Goal: Find specific page/section: Find specific page/section

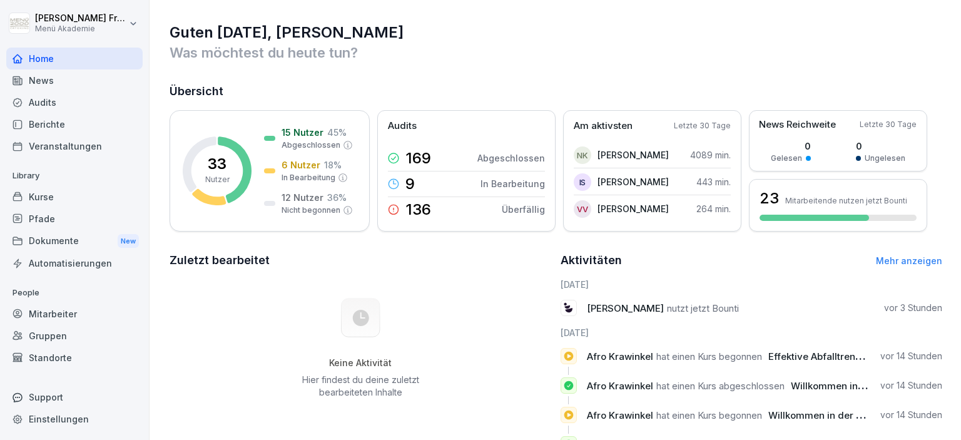
click at [56, 120] on div "Berichte" at bounding box center [74, 124] width 136 height 22
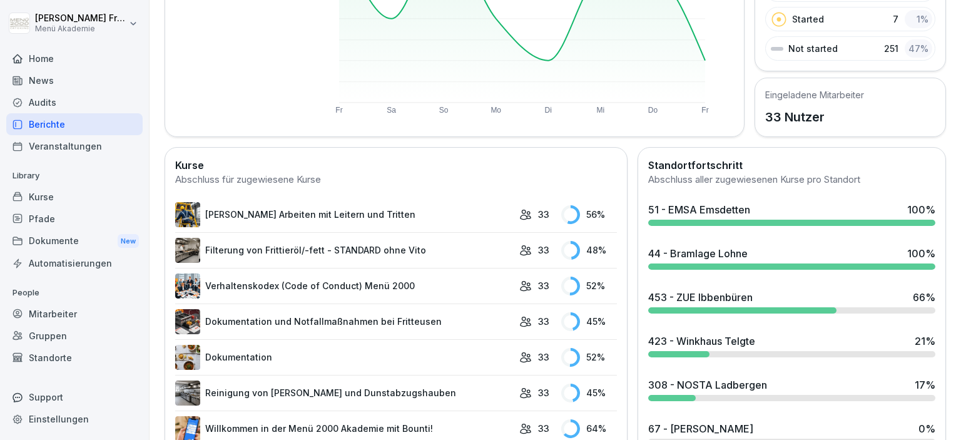
scroll to position [288, 0]
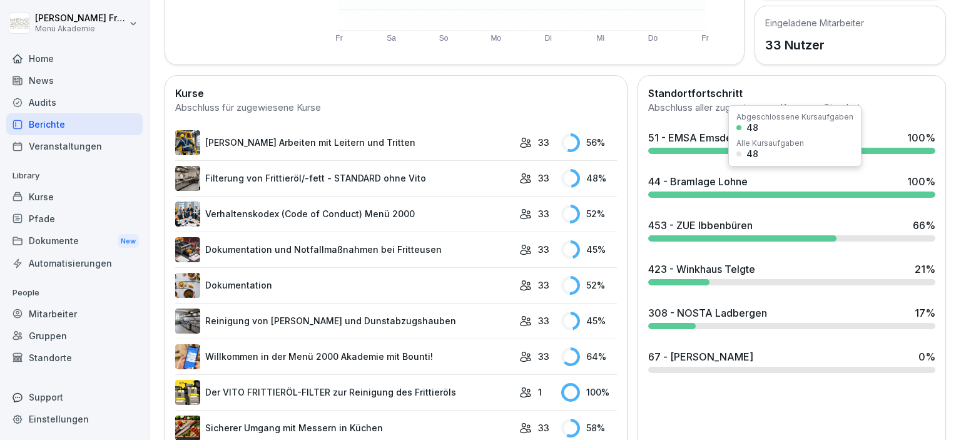
click at [709, 176] on div "44 - Bramlage Lohne" at bounding box center [697, 181] width 99 height 15
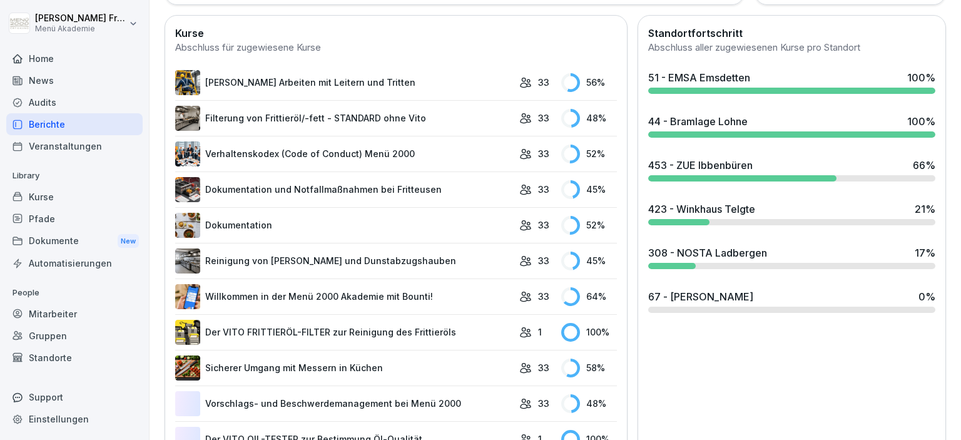
scroll to position [360, 0]
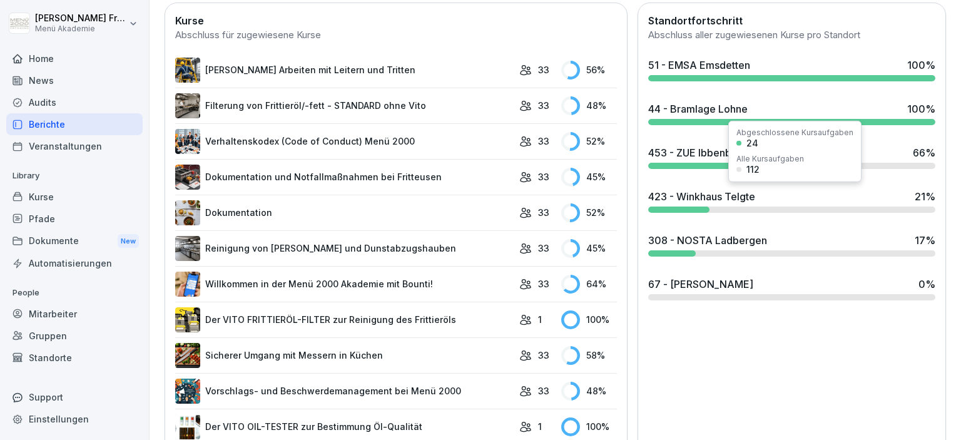
click at [744, 204] on div "423 - Winkhaus Telgte 21 %" at bounding box center [791, 201] width 297 height 34
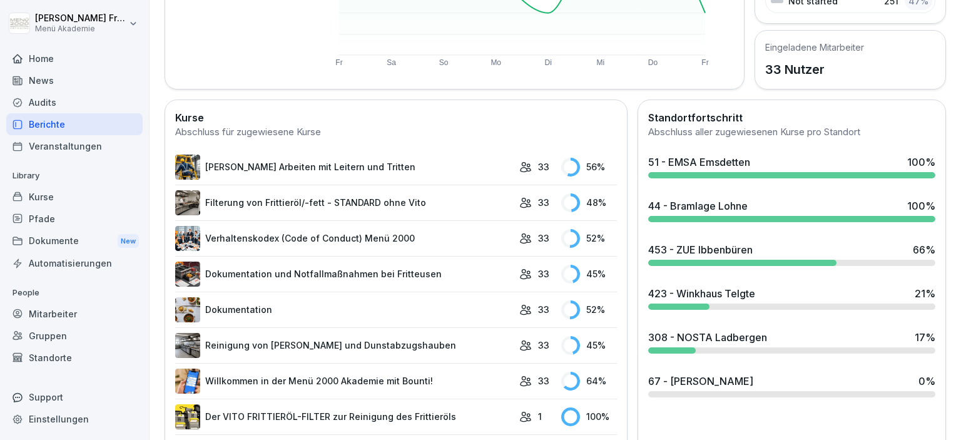
scroll to position [288, 0]
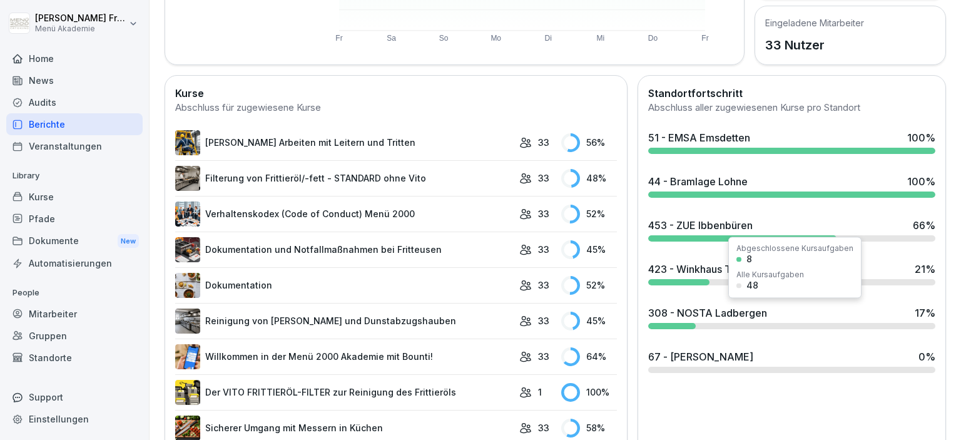
click at [720, 311] on div "308 - NOSTA Ladbergen" at bounding box center [707, 312] width 119 height 15
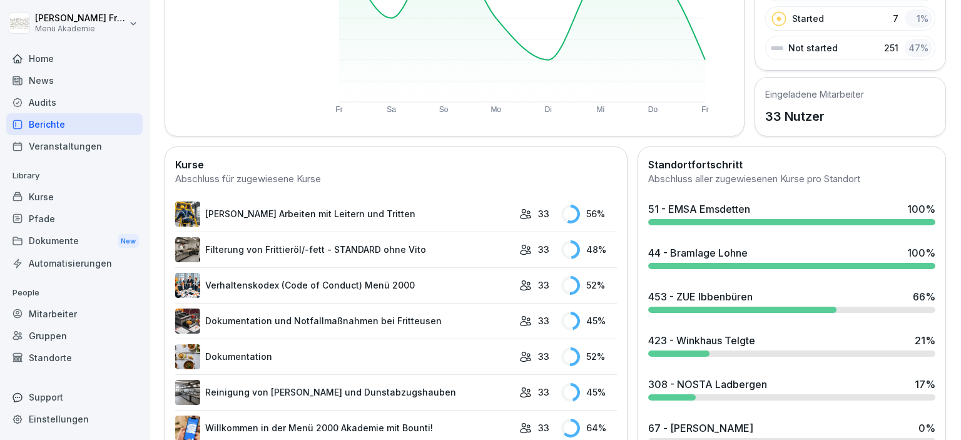
scroll to position [288, 0]
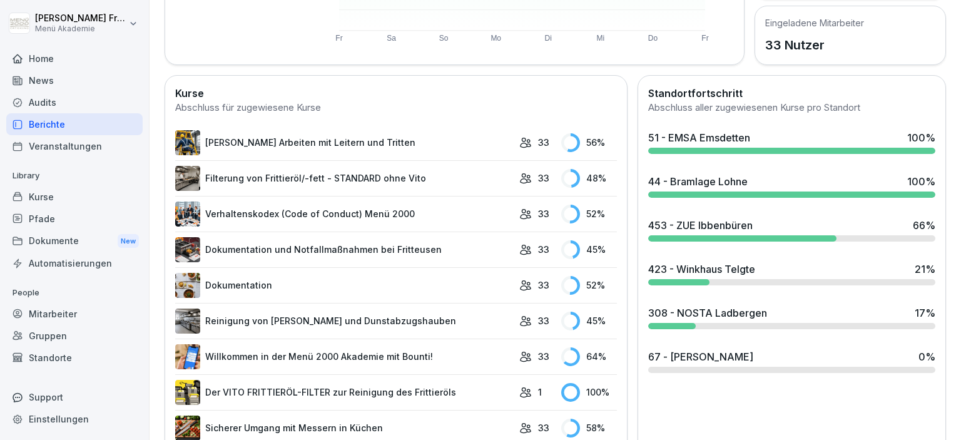
click at [522, 387] on icon at bounding box center [525, 391] width 10 height 9
click at [521, 386] on icon at bounding box center [525, 392] width 13 height 13
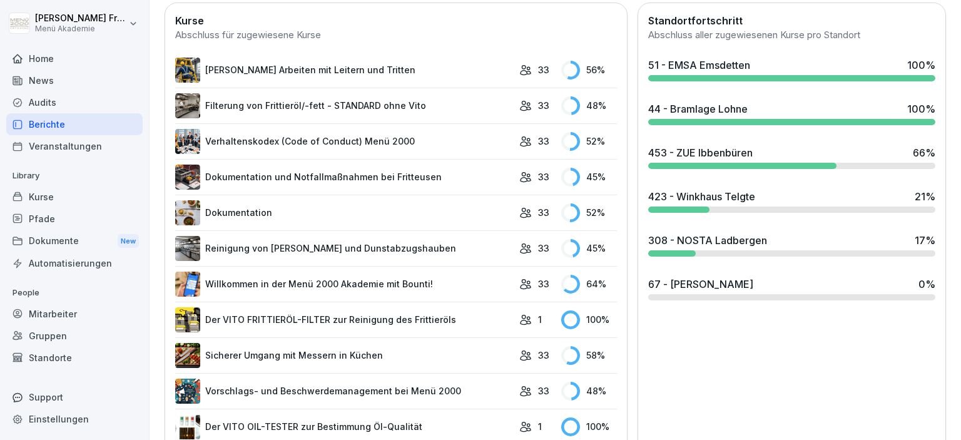
click at [376, 317] on link "Der VITO FRITTIERÖL-FILTER zur Reinigung des Frittieröls" at bounding box center [344, 319] width 338 height 25
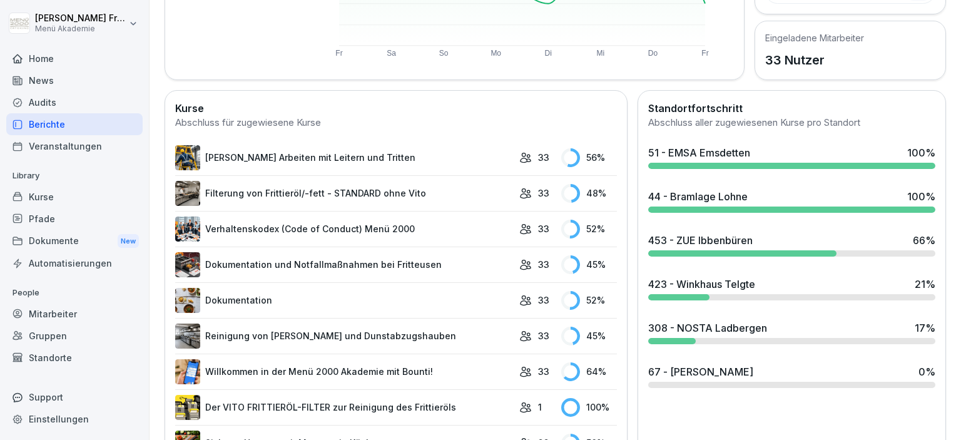
scroll to position [270, 0]
